Goal: Transaction & Acquisition: Purchase product/service

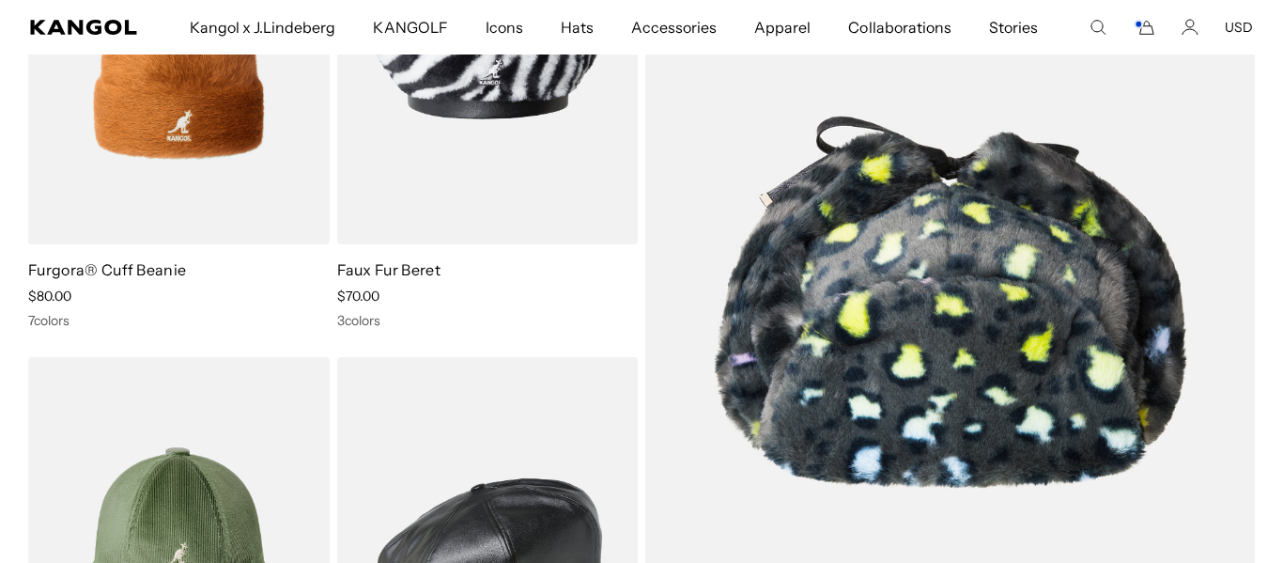
scroll to position [6233, 0]
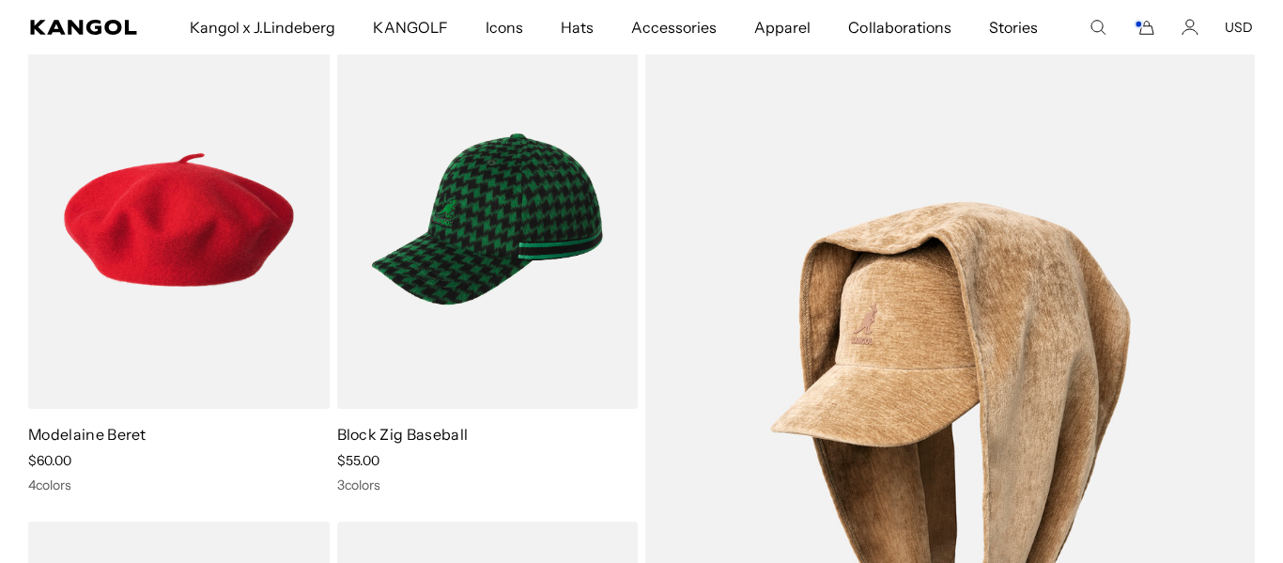
click at [1228, 39] on comp-header "Kangol x J.Lindeberg Kangol x J.Lindeberg Men's Shop All Headwear Tops Outerwea…" at bounding box center [641, 27] width 1283 height 54
click at [1234, 29] on button "USD" at bounding box center [1239, 27] width 28 height 17
click at [1239, 25] on button "USD" at bounding box center [1239, 27] width 28 height 17
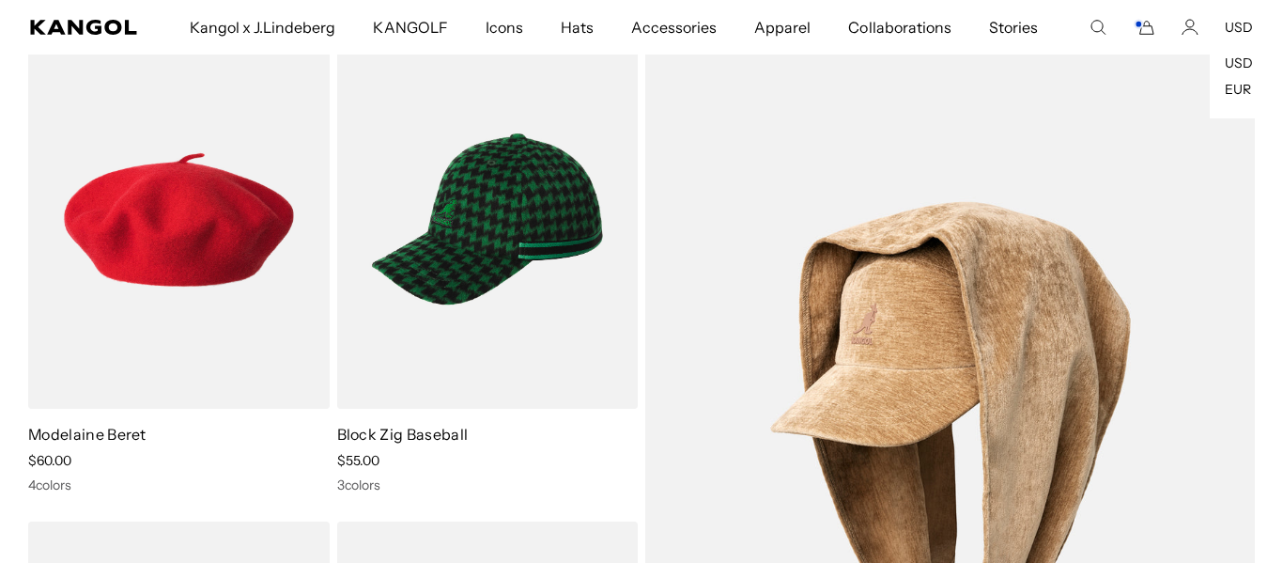
click at [1239, 25] on button "USD" at bounding box center [1239, 27] width 28 height 17
click at [1140, 33] on icon "Cart" at bounding box center [1144, 27] width 23 height 17
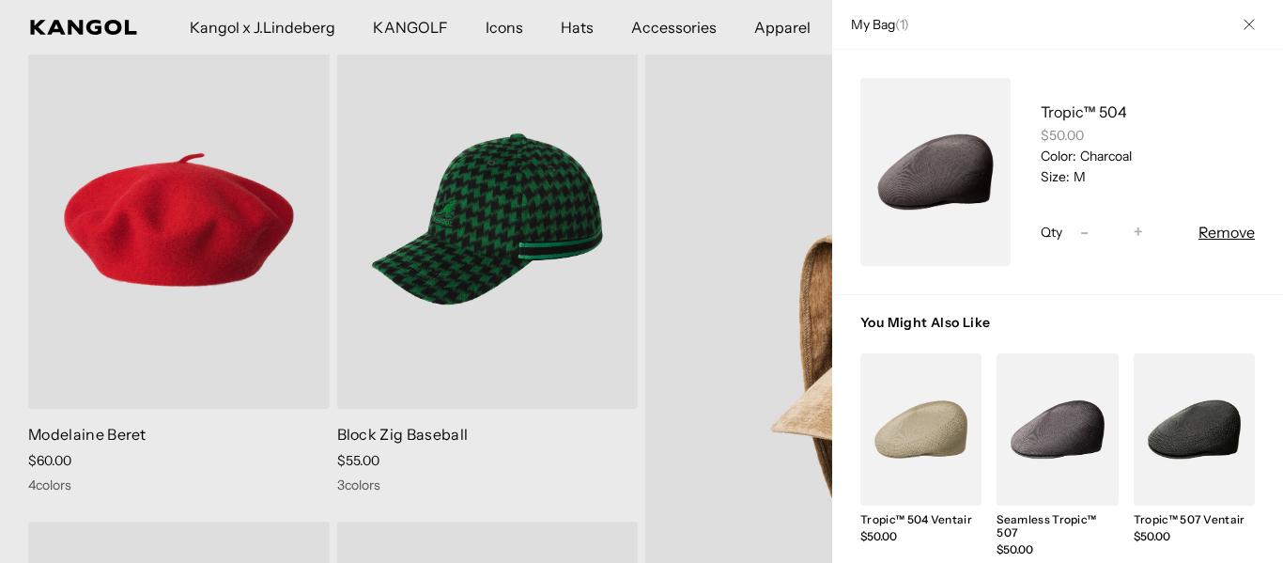
click at [1244, 16] on button "Close" at bounding box center [1249, 24] width 49 height 49
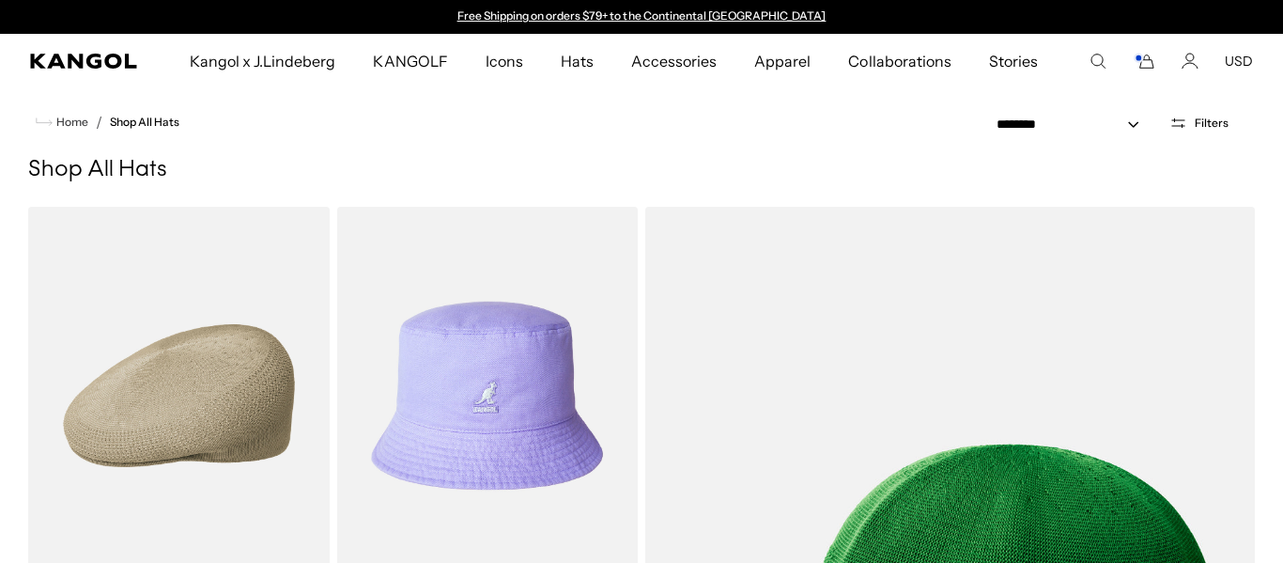
click at [1151, 76] on comp-header "Kangol x J.Lindeberg Kangol x J.Lindeberg Men's Shop All Headwear Tops Outerwea…" at bounding box center [641, 61] width 1283 height 54
click at [1143, 63] on icon "Cart" at bounding box center [1144, 61] width 23 height 17
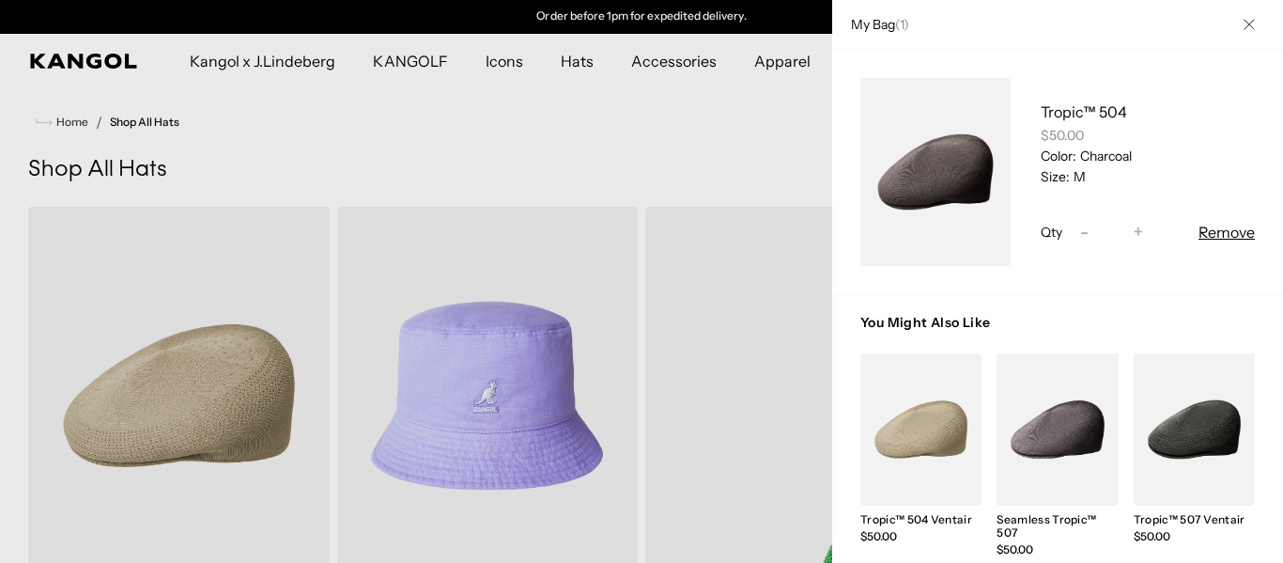
scroll to position [179, 0]
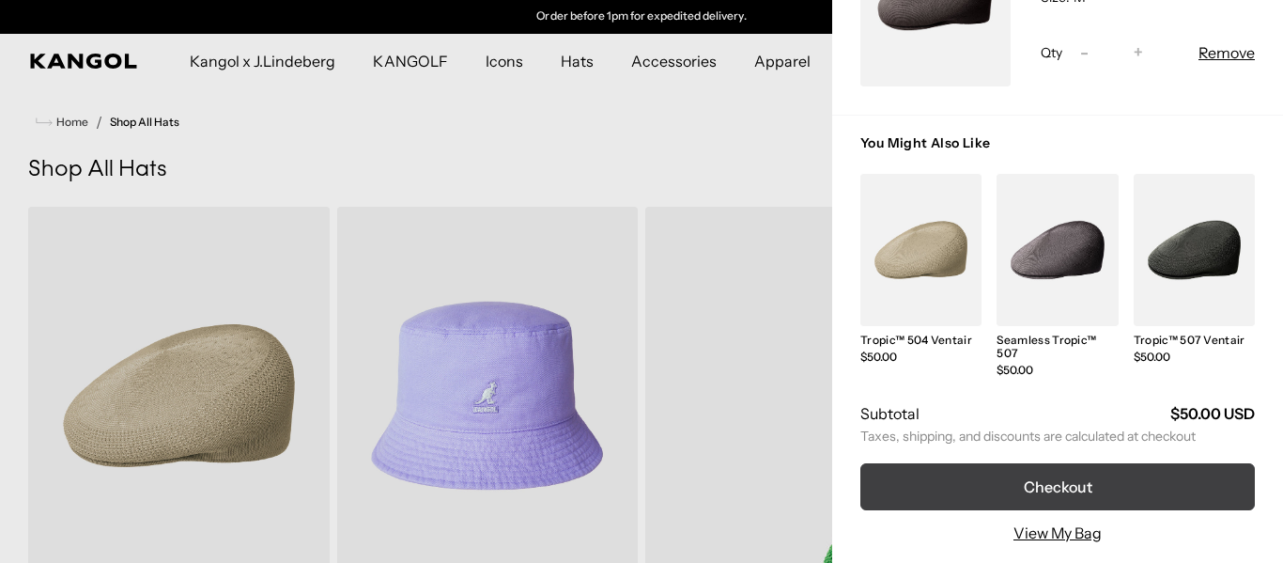
click at [1105, 487] on button "Checkout" at bounding box center [1057, 486] width 394 height 47
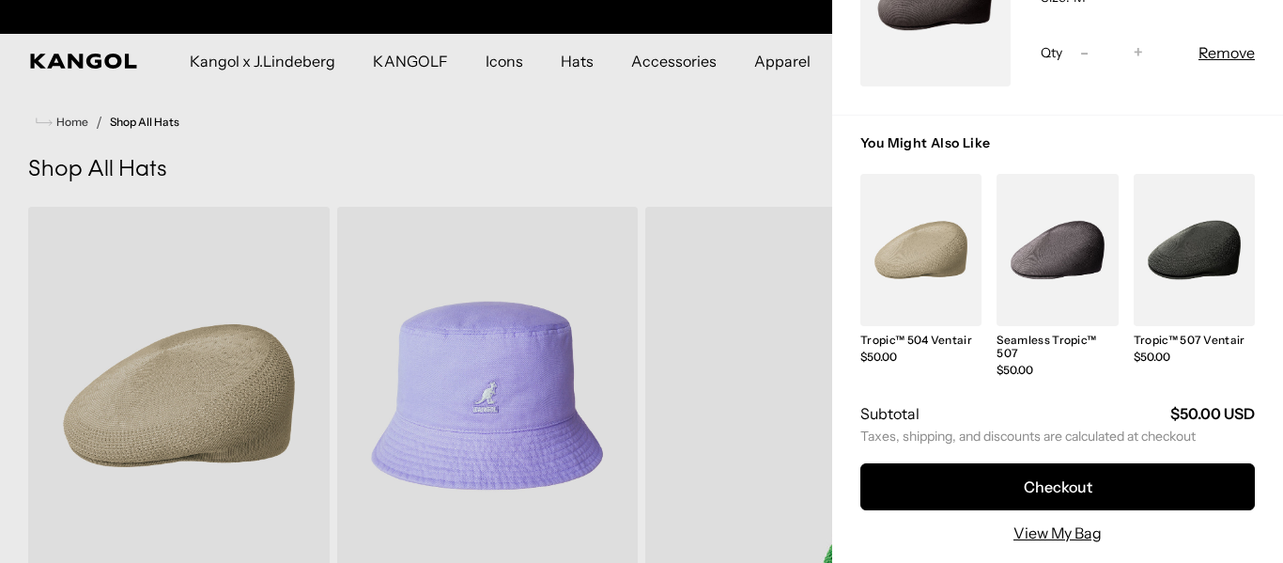
scroll to position [0, 0]
